Goal: Communication & Community: Answer question/provide support

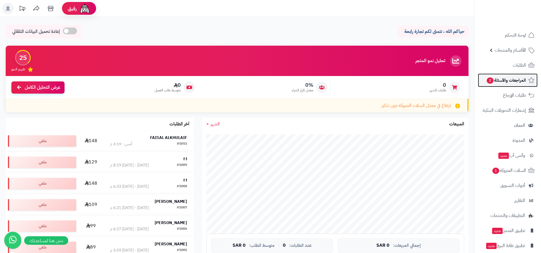
click at [514, 80] on span "المراجعات والأسئلة 2" at bounding box center [506, 80] width 40 height 8
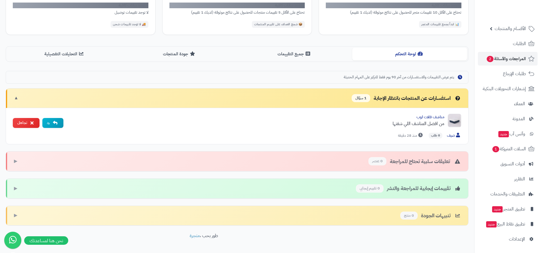
scroll to position [85, 0]
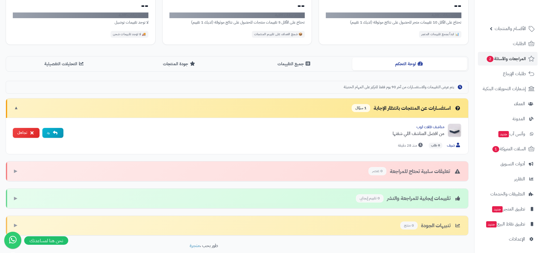
click at [18, 109] on span "▼" at bounding box center [16, 108] width 5 height 7
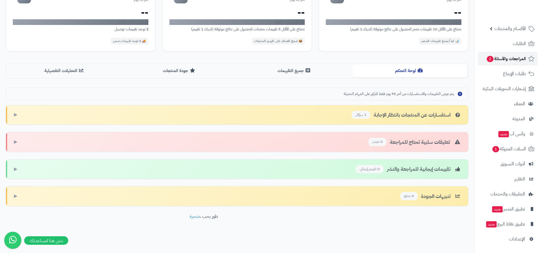
click at [506, 60] on span "المراجعات والأسئلة 2" at bounding box center [506, 59] width 40 height 8
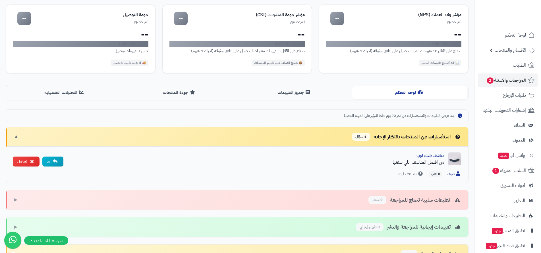
scroll to position [57, 0]
click at [31, 162] on icon at bounding box center [31, 161] width 3 height 5
click at [52, 162] on button "رد" at bounding box center [52, 161] width 21 height 10
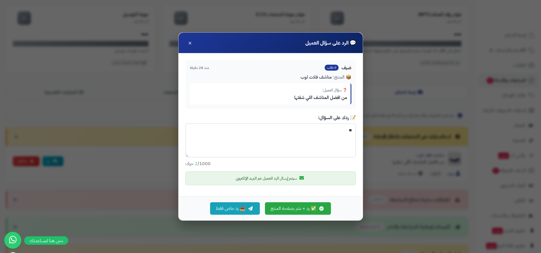
type textarea "*"
click at [301, 210] on button "✅ رد + نشر بصفحة المنتج" at bounding box center [298, 208] width 66 height 12
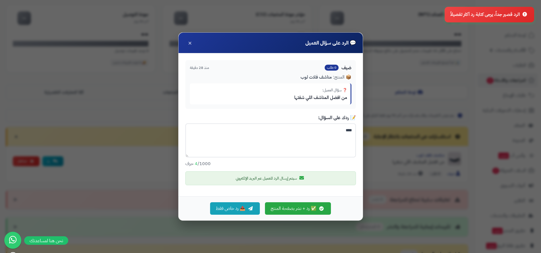
click at [328, 132] on textarea "****" at bounding box center [270, 141] width 170 height 34
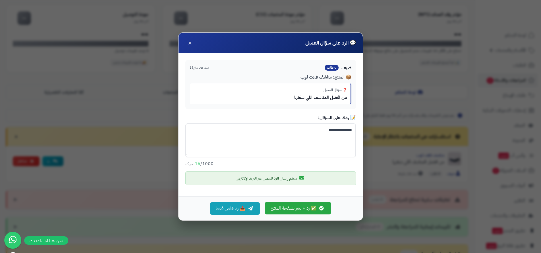
type textarea "**********"
click at [297, 211] on button "✅ رد + نشر بصفحة المنتج" at bounding box center [298, 208] width 66 height 12
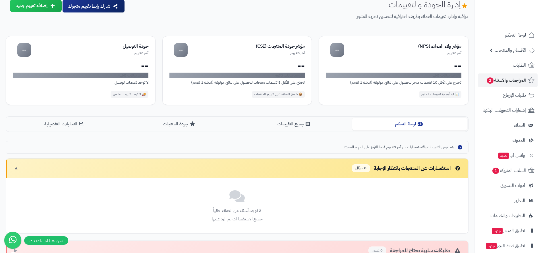
scroll to position [0, 0]
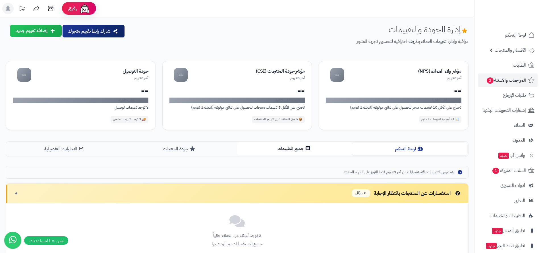
click at [298, 149] on button "جميع التقييمات" at bounding box center [294, 149] width 115 height 13
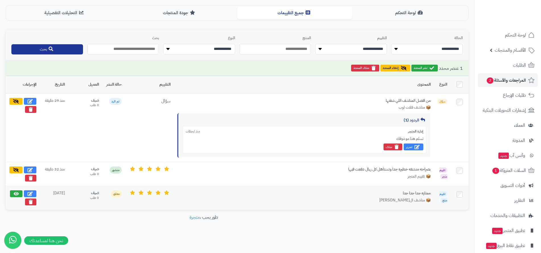
scroll to position [120, 0]
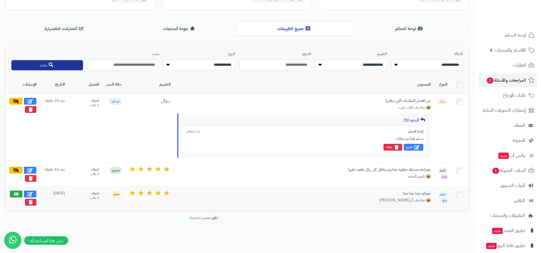
click at [115, 195] on span "معلق" at bounding box center [116, 194] width 11 height 7
click at [16, 192] on icon at bounding box center [16, 194] width 5 height 5
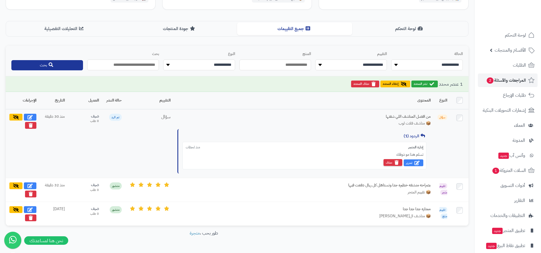
click at [394, 162] on button "حذف" at bounding box center [392, 162] width 19 height 7
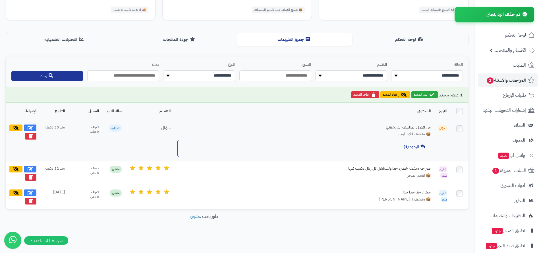
scroll to position [109, 0]
